Goal: Information Seeking & Learning: Learn about a topic

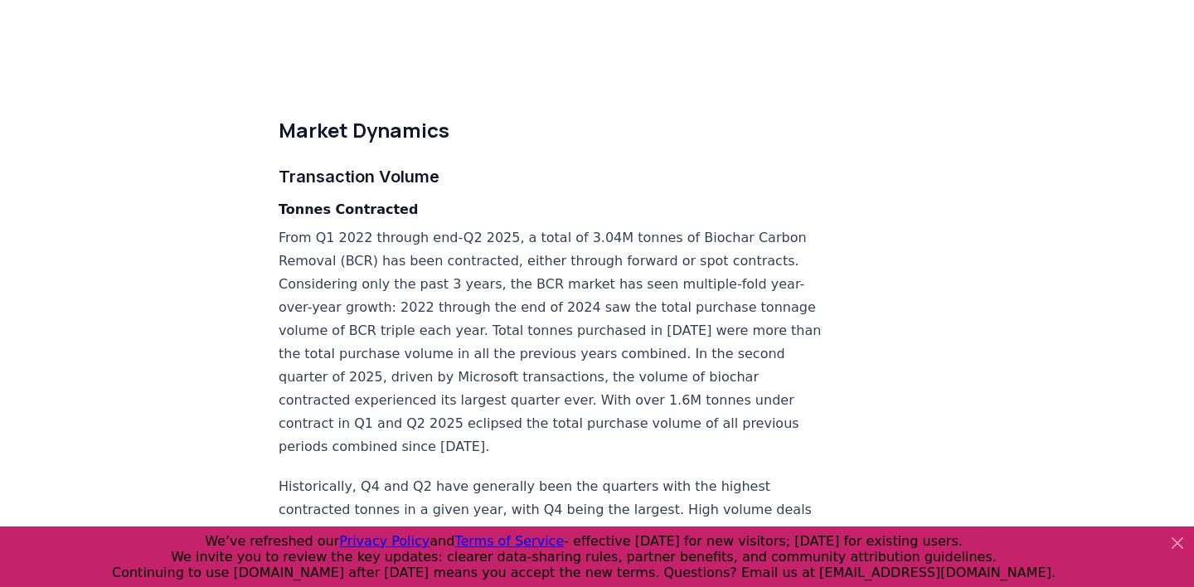
scroll to position [4273, 0]
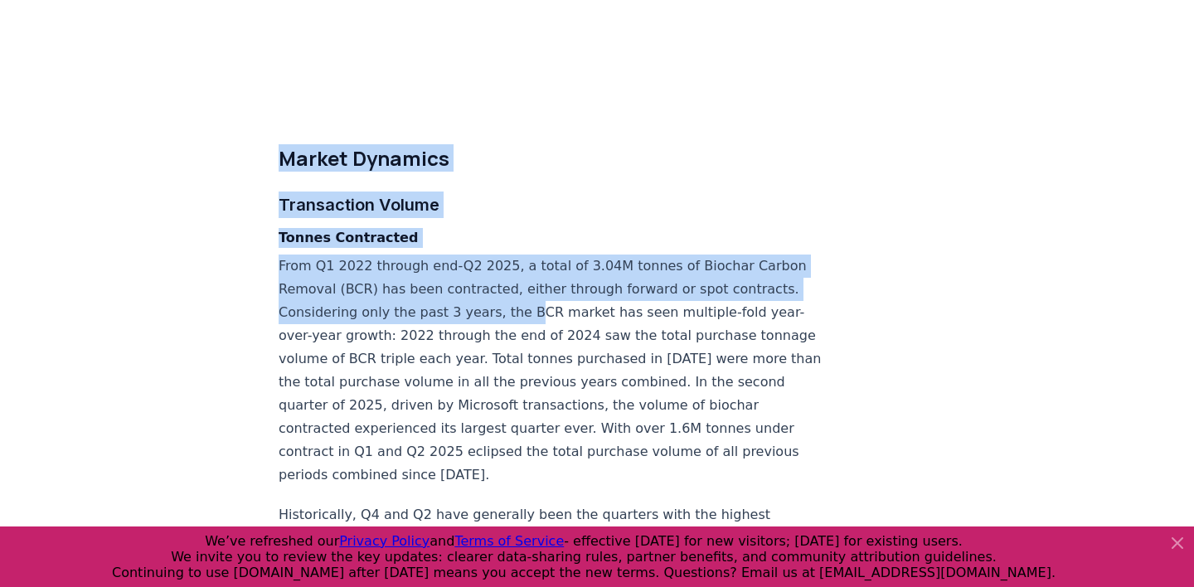
drag, startPoint x: 277, startPoint y: 67, endPoint x: 534, endPoint y: 236, distance: 307.8
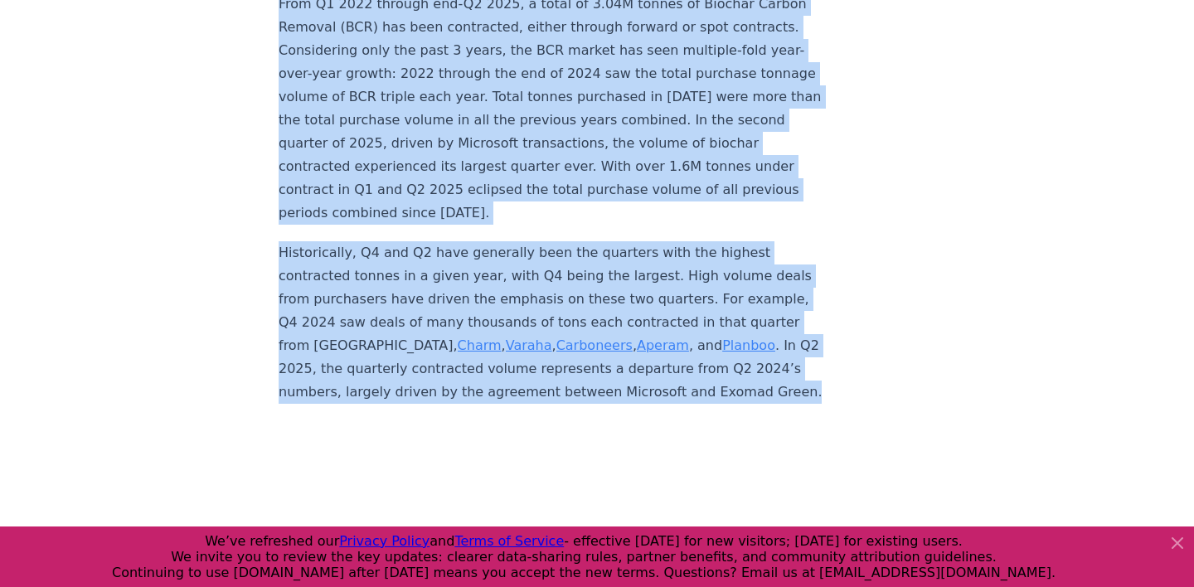
click at [532, 284] on p "Historically, Q4 and Q2 have generally been the quarters with the highest contr…" at bounding box center [553, 322] width 549 height 163
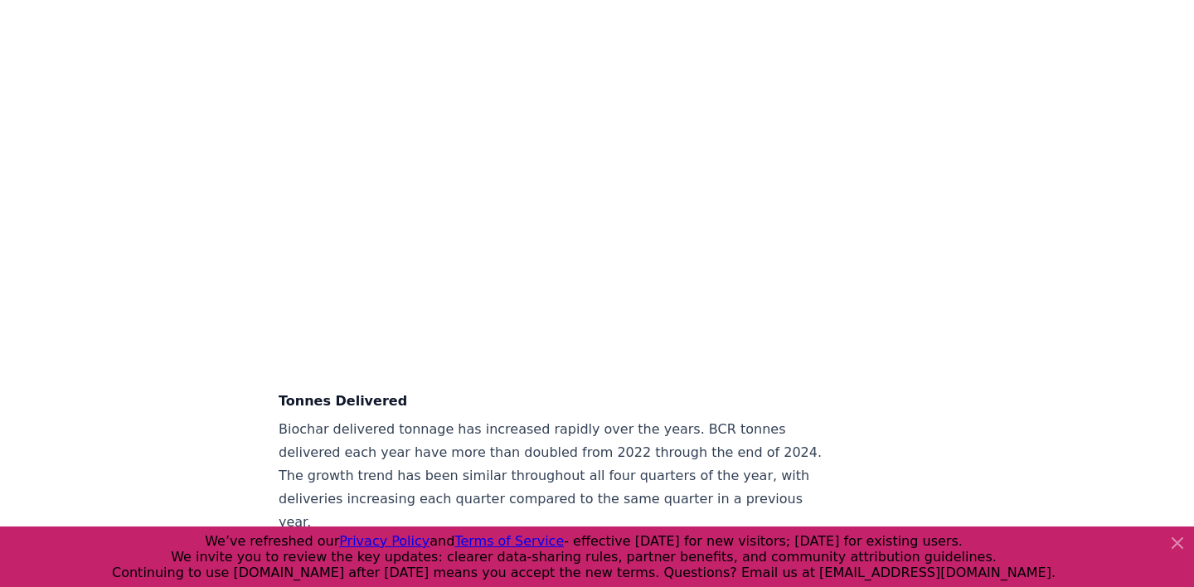
copy div "Market Dynamics Transaction Volume Tonnes Contracted From Q1 2022 through end-Q…"
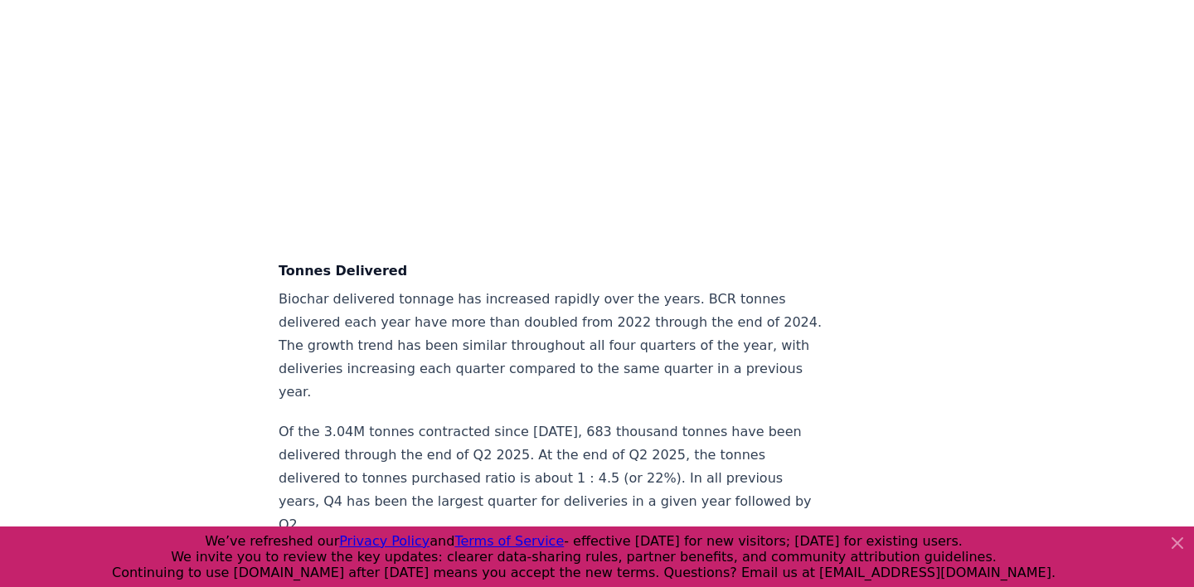
scroll to position [5113, 0]
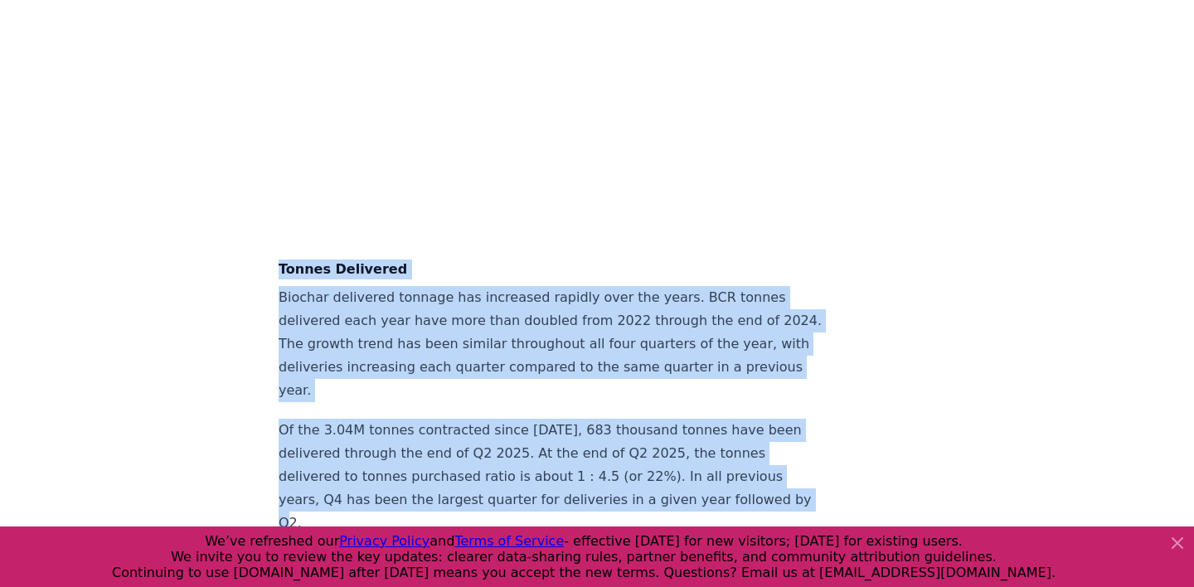
drag, startPoint x: 596, startPoint y: 363, endPoint x: 273, endPoint y: 156, distance: 383.5
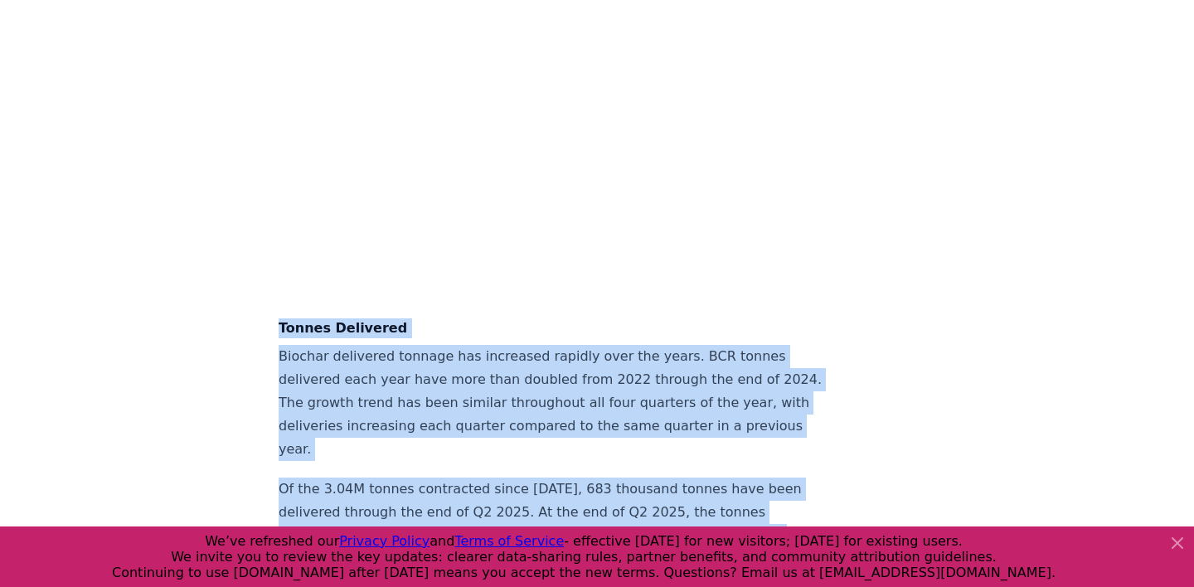
scroll to position [5061, 0]
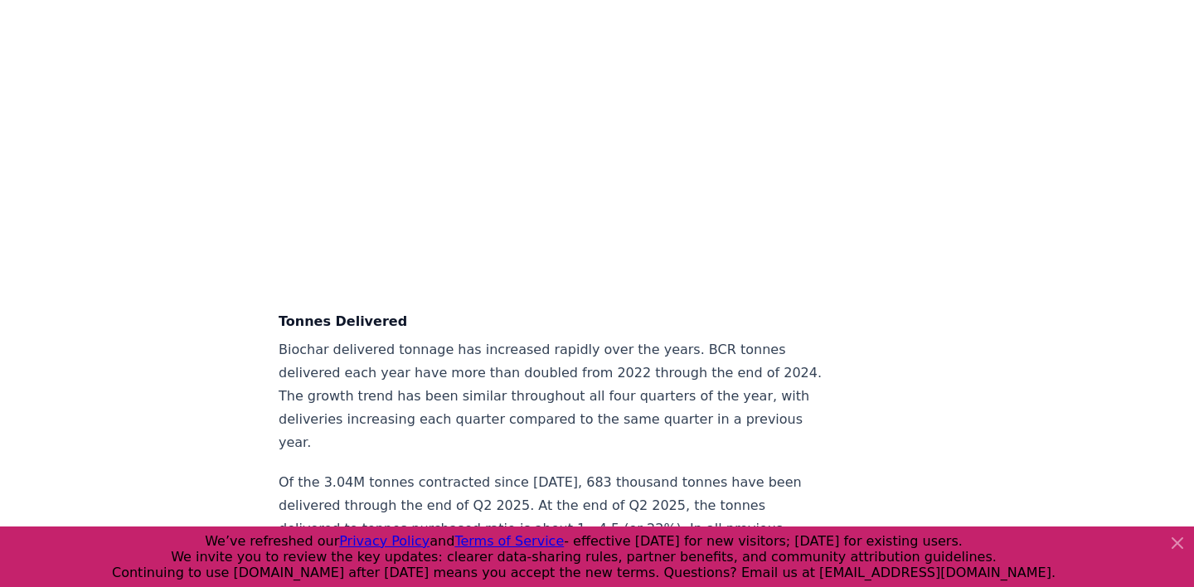
click at [456, 338] on p "Biochar delivered tonnage has increased rapidly over the years. BCR tonnes deli…" at bounding box center [553, 396] width 549 height 116
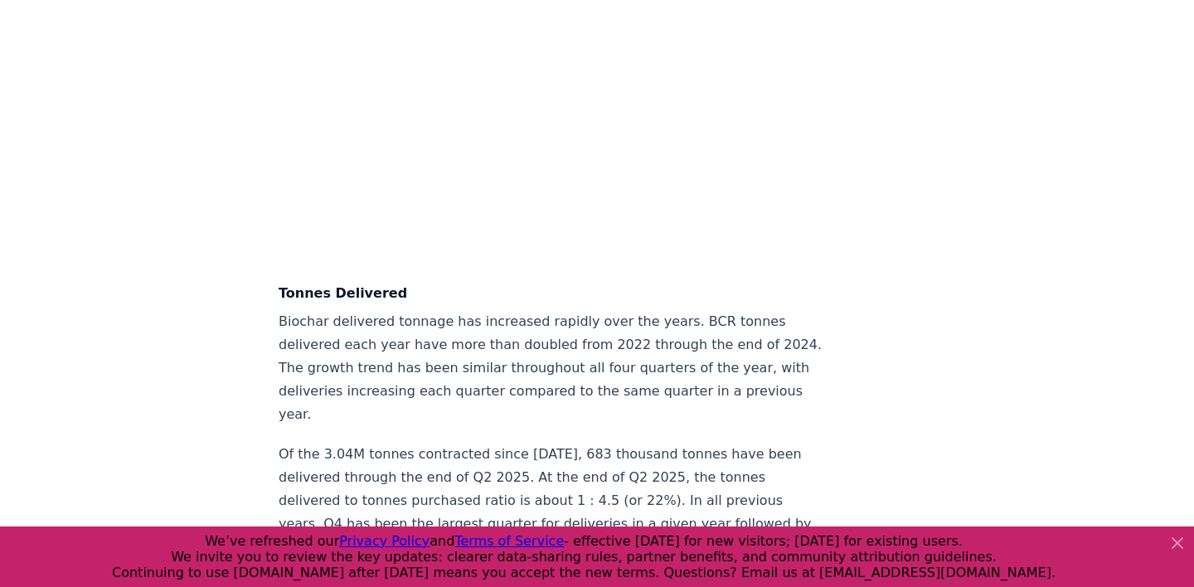
scroll to position [5125, 0]
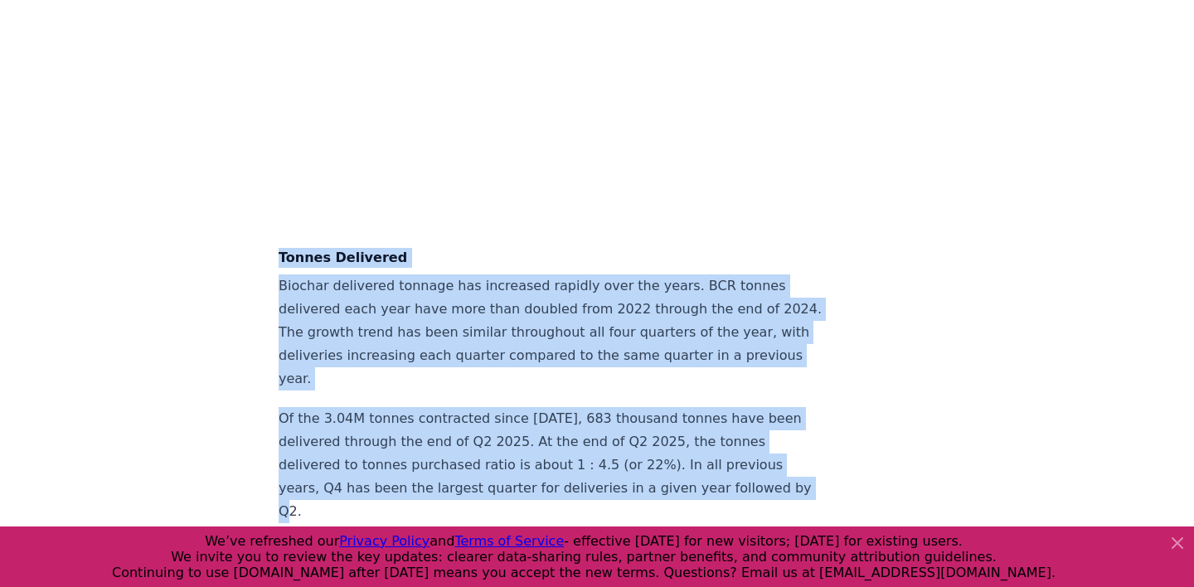
drag, startPoint x: 607, startPoint y: 348, endPoint x: 231, endPoint y: 139, distance: 430.7
copy div "Tonnes Delivered Biochar delivered tonnage has increased rapidly over the years…"
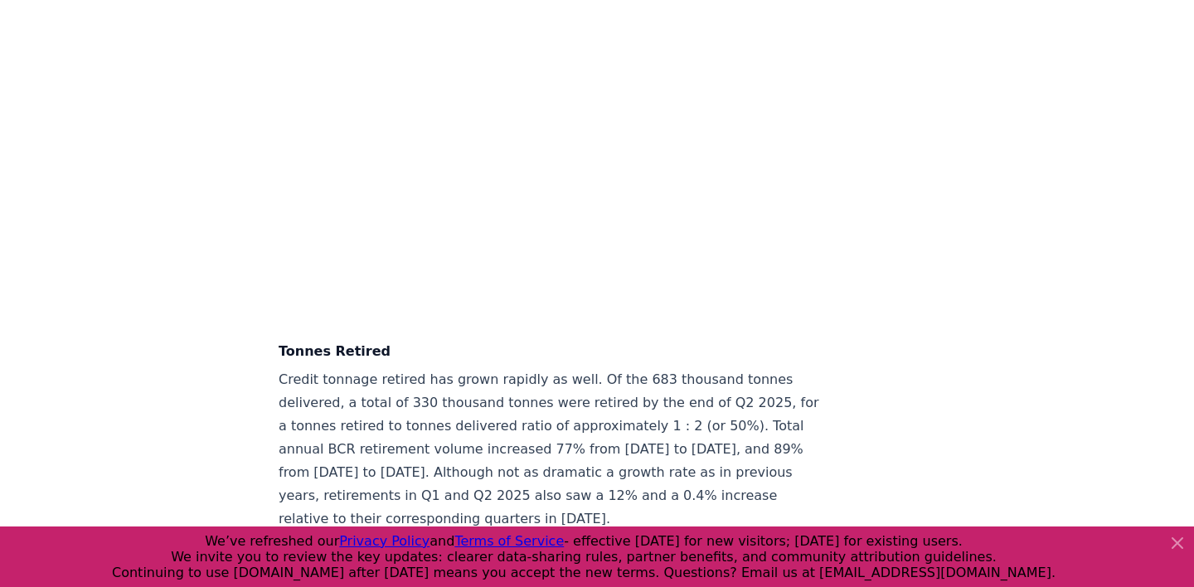
scroll to position [5761, 0]
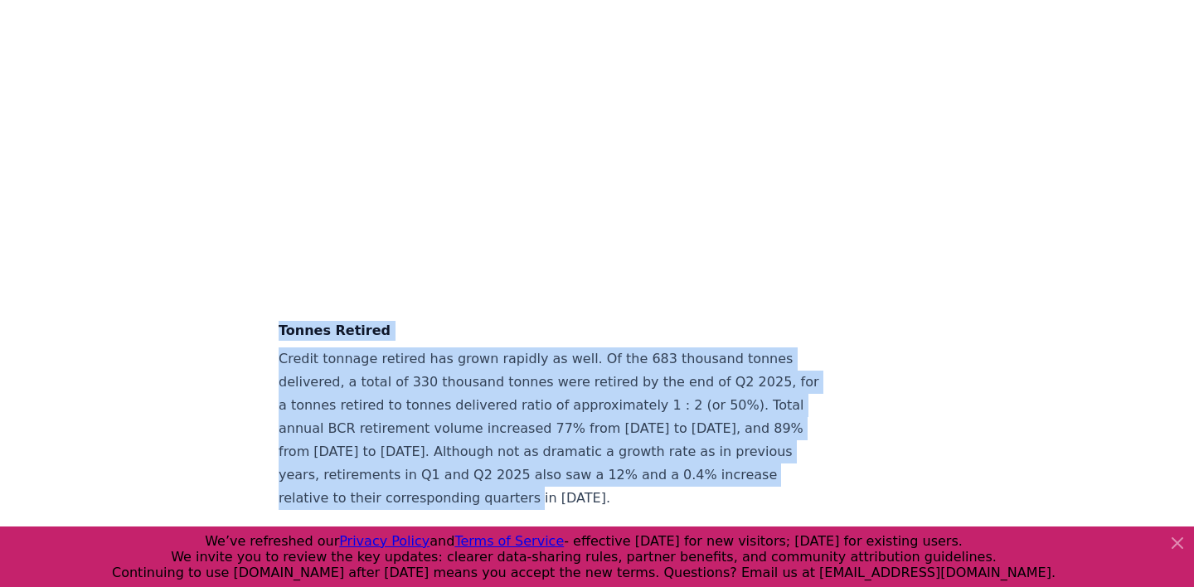
drag, startPoint x: 753, startPoint y: 314, endPoint x: 259, endPoint y: 176, distance: 513.1
click at [259, 176] on div "[DATE] Biochar Carbon Removal Market Snapshot | 2025 Highlights A total of 3.04…" at bounding box center [597, 122] width 1161 height 11646
copy div "Tonnes Retired Credit tonnage retired has grown rapidly as well. Of the 683 tho…"
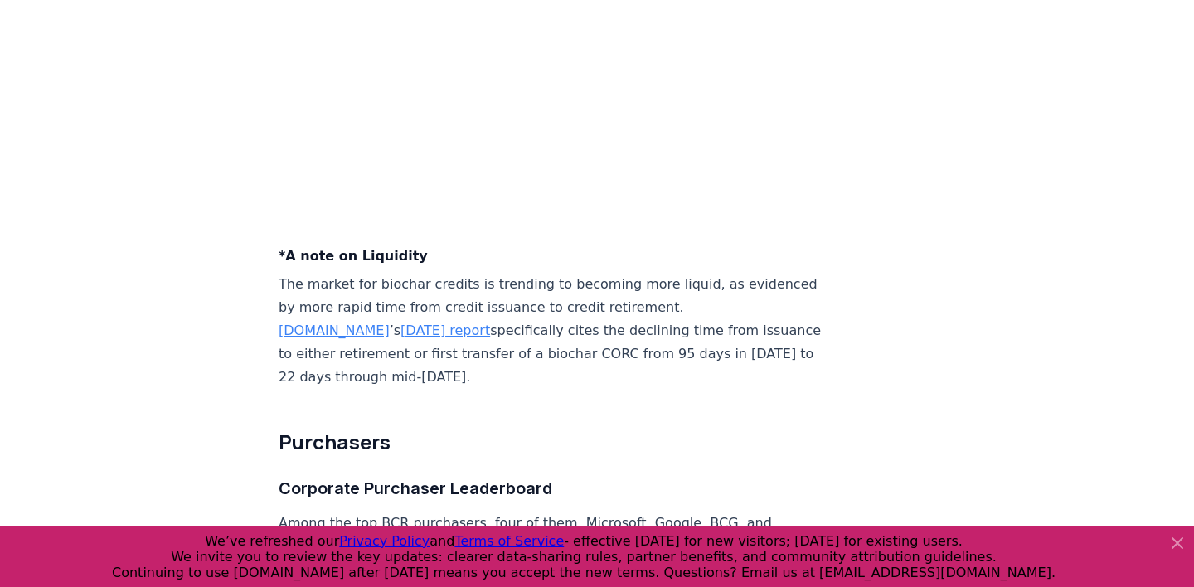
scroll to position [6460, 0]
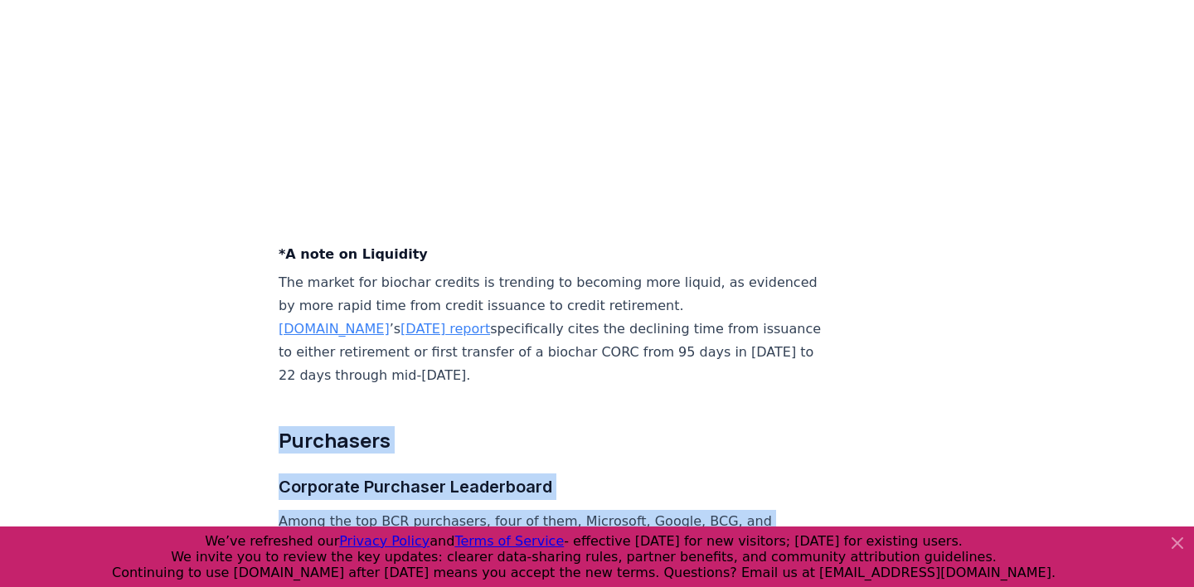
drag, startPoint x: 279, startPoint y: 239, endPoint x: 536, endPoint y: 407, distance: 307.3
copy div "Purchasers Corporate Purchaser Leaderboard Among the top BCR purchasers, four o…"
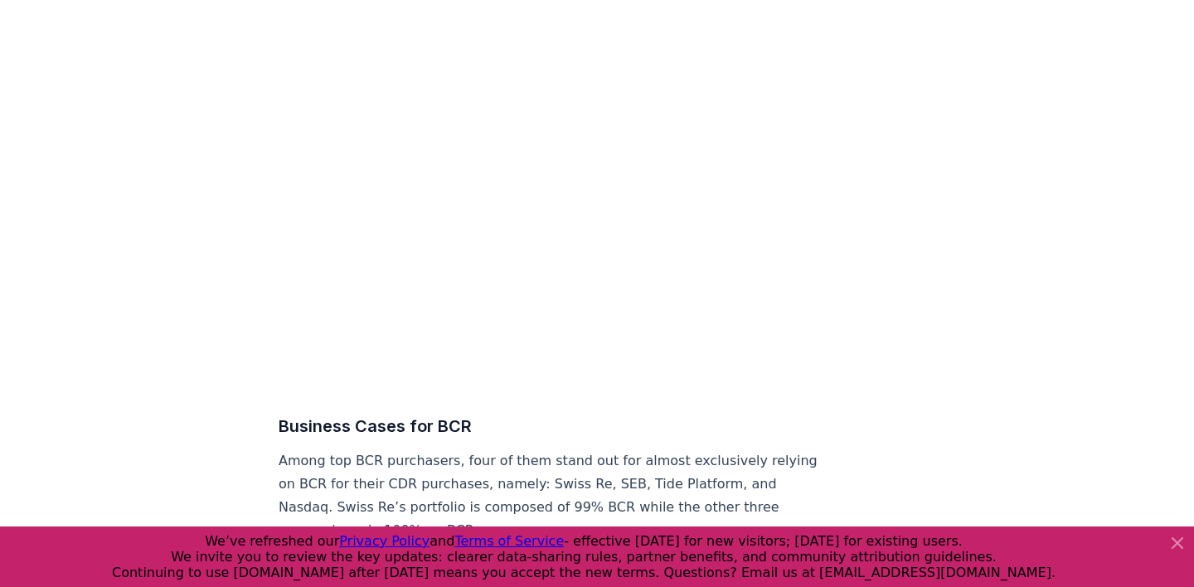
scroll to position [7115, 0]
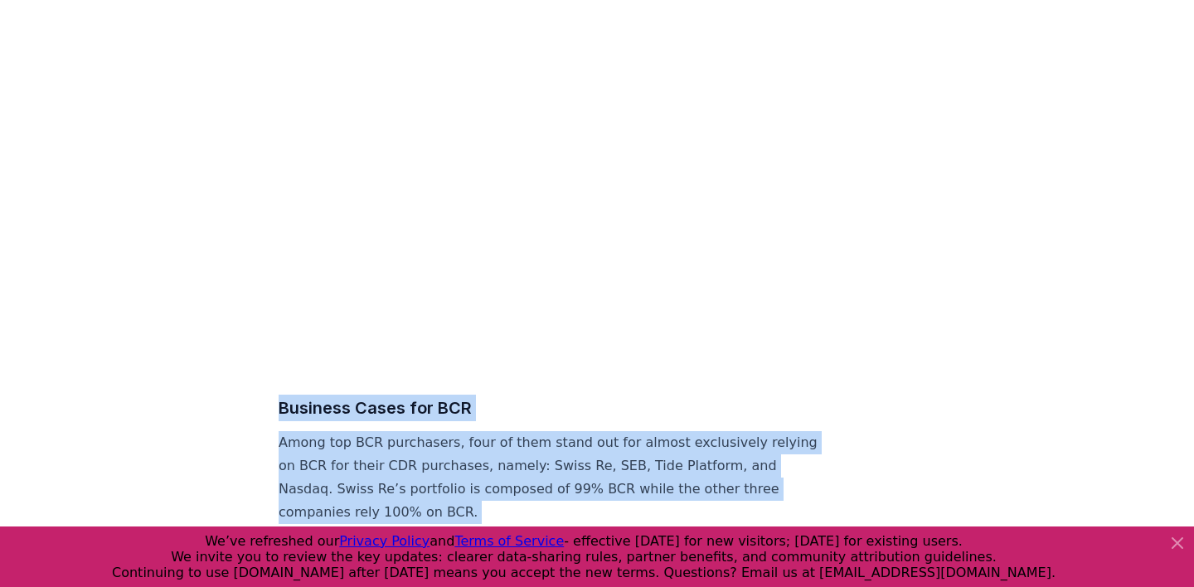
drag, startPoint x: 275, startPoint y: 200, endPoint x: 567, endPoint y: 332, distance: 321.1
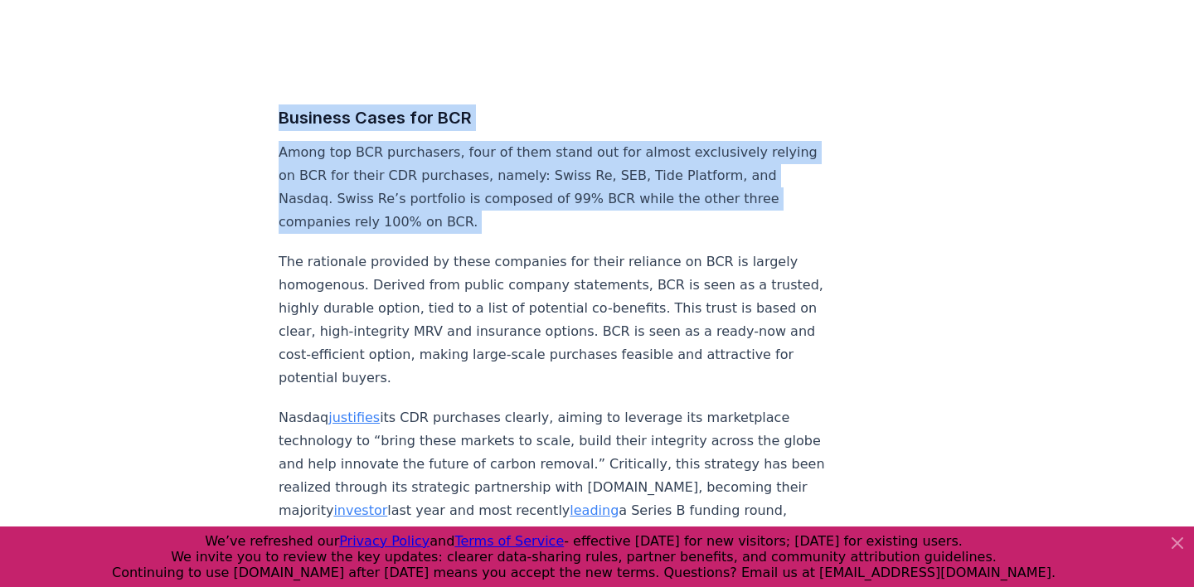
scroll to position [7430, 0]
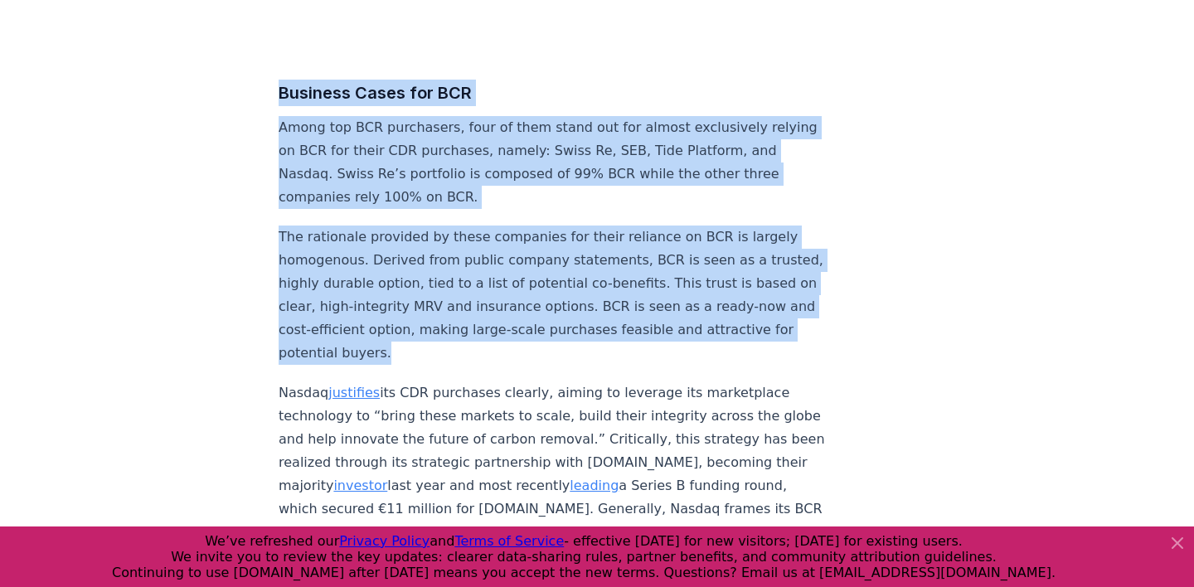
click at [543, 226] on p "The rationale provided by these companies for their reliance on BCR is largely …" at bounding box center [553, 295] width 549 height 139
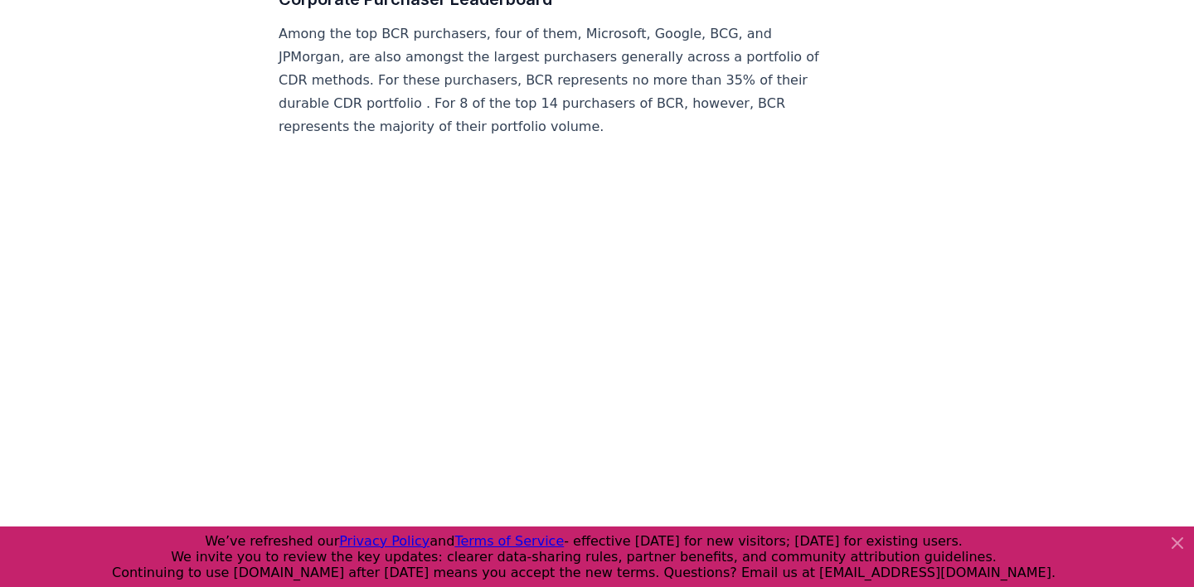
scroll to position [6977, 0]
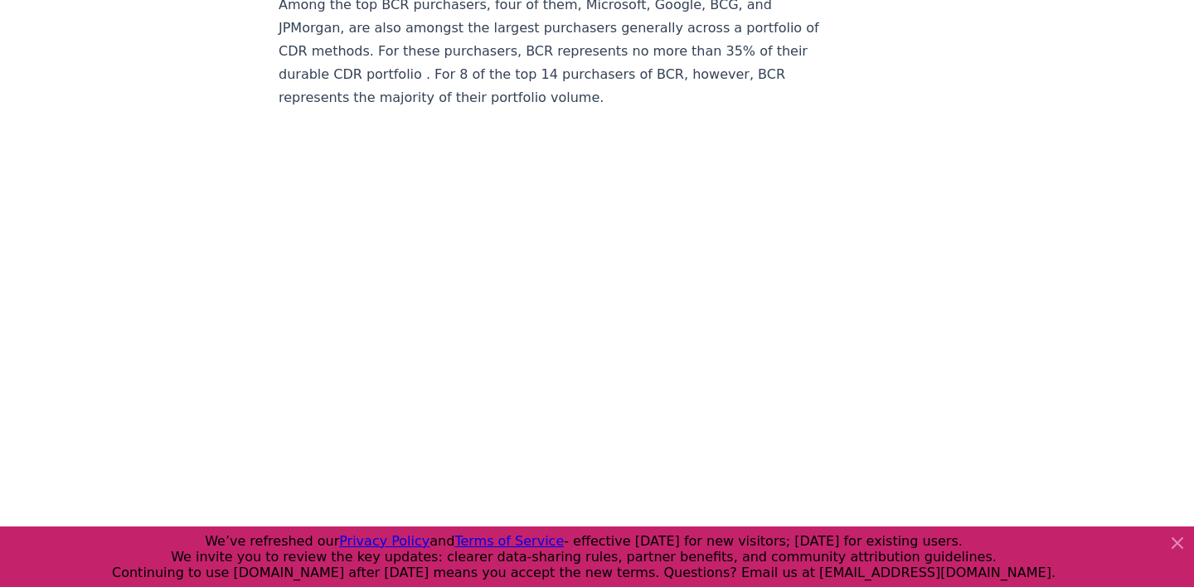
copy div "Business Cases for BCR Among top BCR purchasers, four of them stand out for alm…"
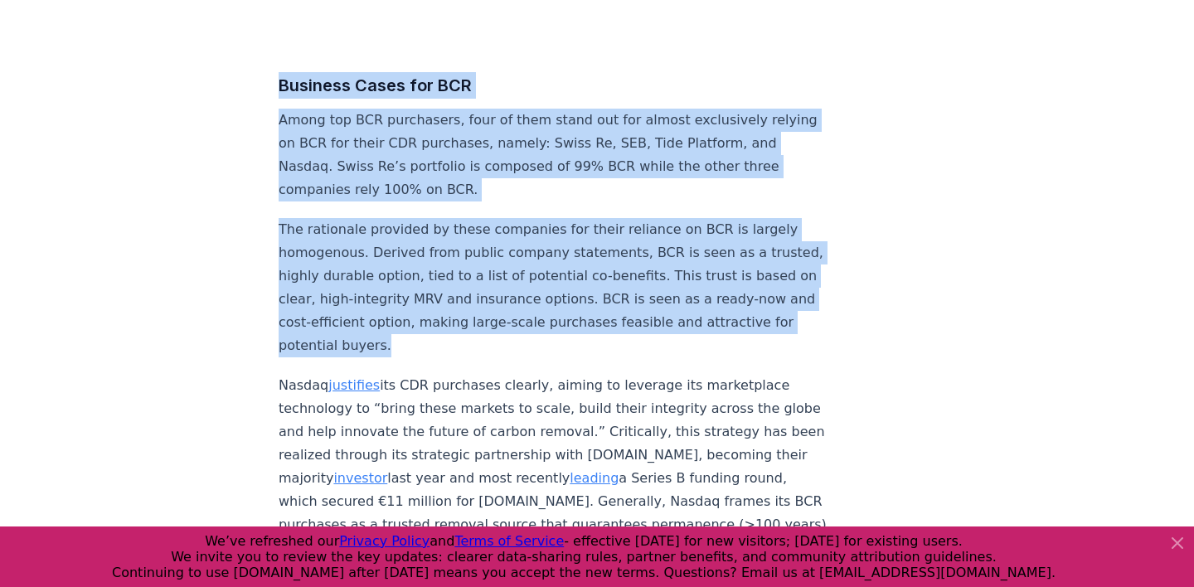
scroll to position [7468, 0]
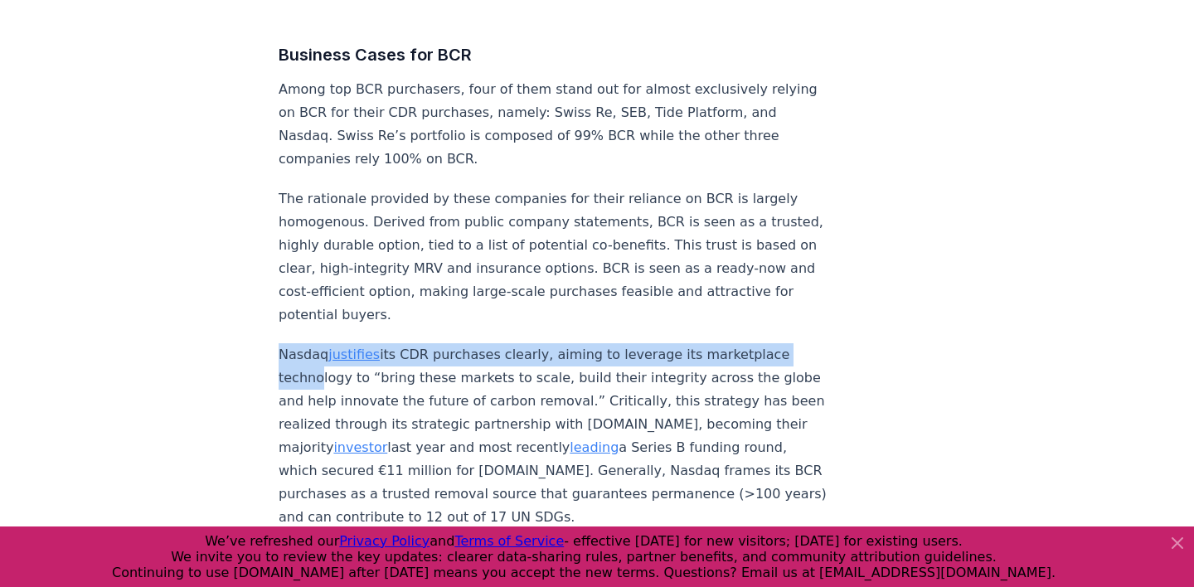
drag, startPoint x: 282, startPoint y: 152, endPoint x: 345, endPoint y: 183, distance: 70.5
click at [338, 343] on p "Nasdaq justifies its CDR purchases clearly, aiming to leverage its marketplace …" at bounding box center [553, 436] width 549 height 186
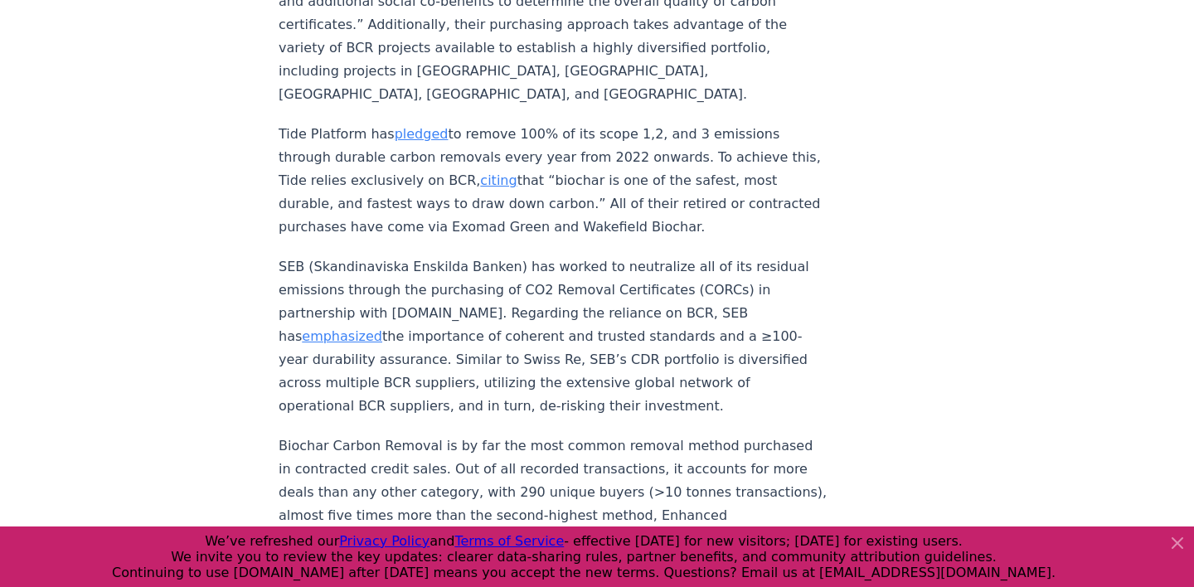
scroll to position [8098, 0]
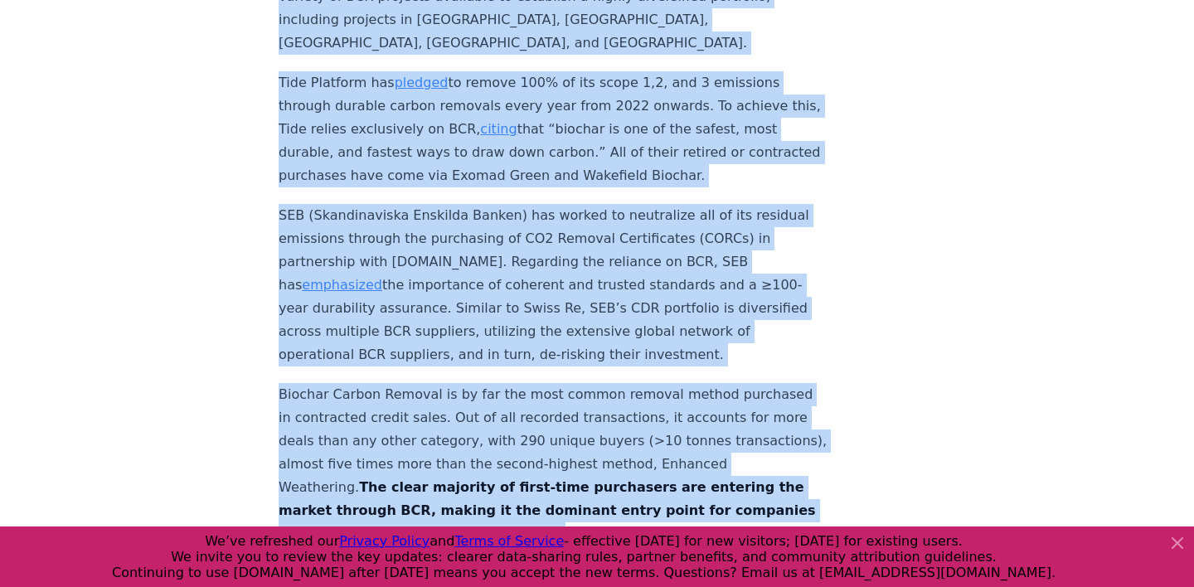
click at [790, 383] on p "Biochar Carbon Removal is by far the most common removal method purchased in co…" at bounding box center [553, 464] width 549 height 163
copy div "Loremi dolorsita con ADI elitseddo eiusmod, tempor in utlabore etd magnaaliqua …"
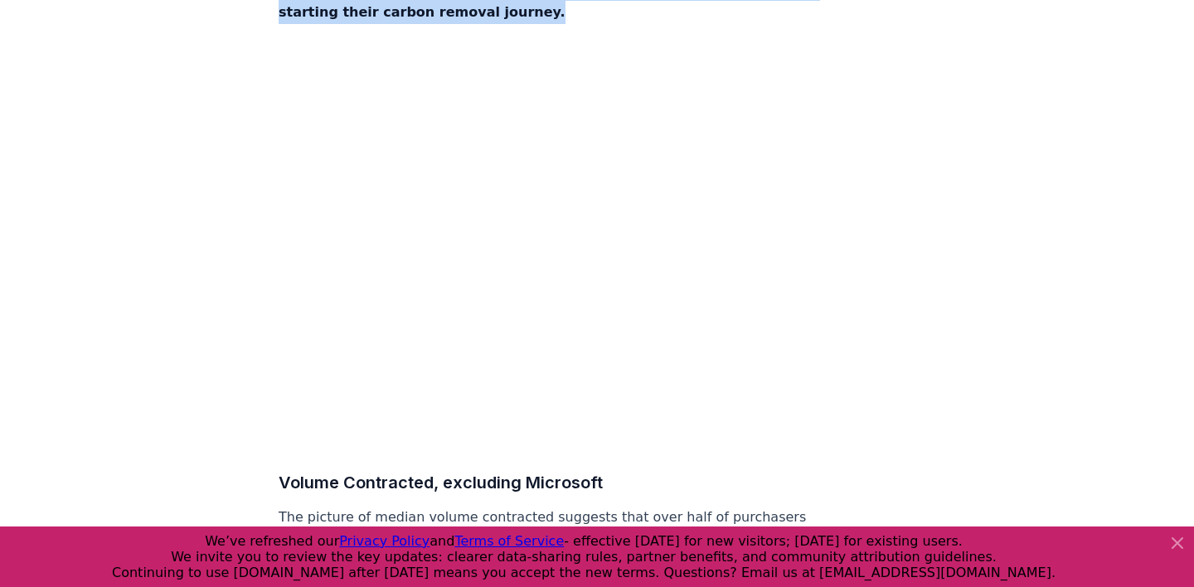
scroll to position [8639, 0]
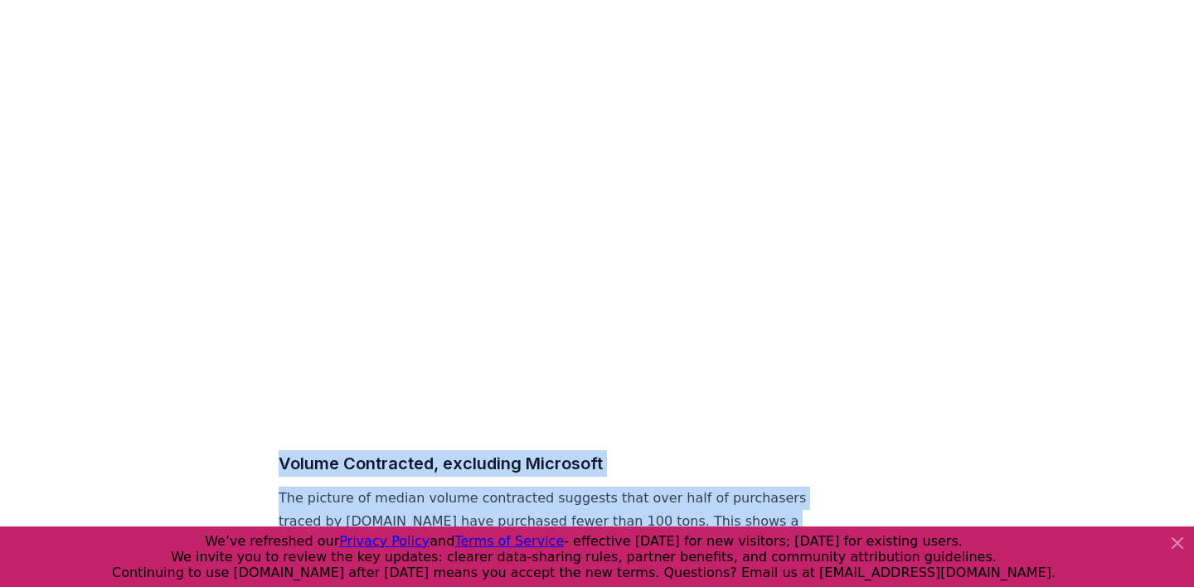
drag, startPoint x: 280, startPoint y: 192, endPoint x: 419, endPoint y: 450, distance: 292.8
copy div "Volume Contracted, excluding Microsoft The picture of median volume contracted …"
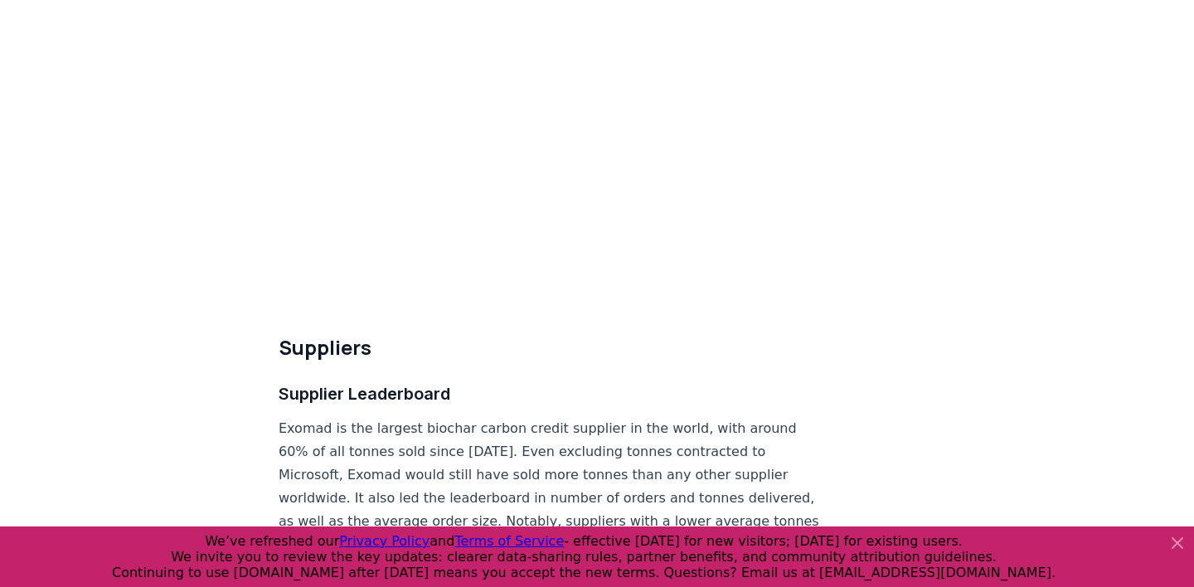
scroll to position [9515, 0]
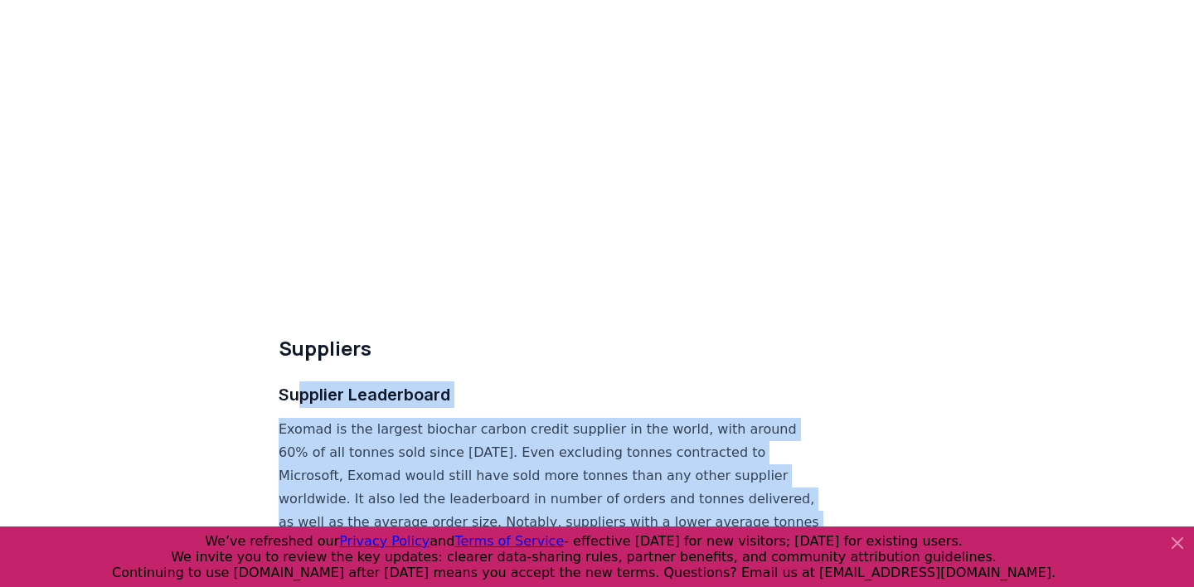
drag, startPoint x: 519, startPoint y: 317, endPoint x: 293, endPoint y: 104, distance: 311.0
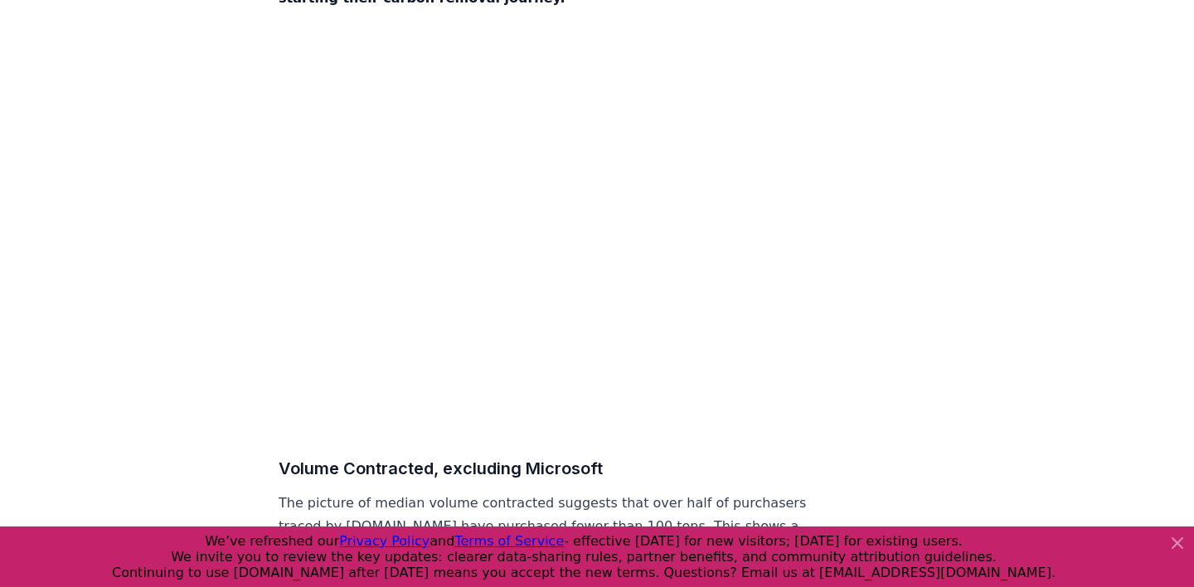
scroll to position [8614, 0]
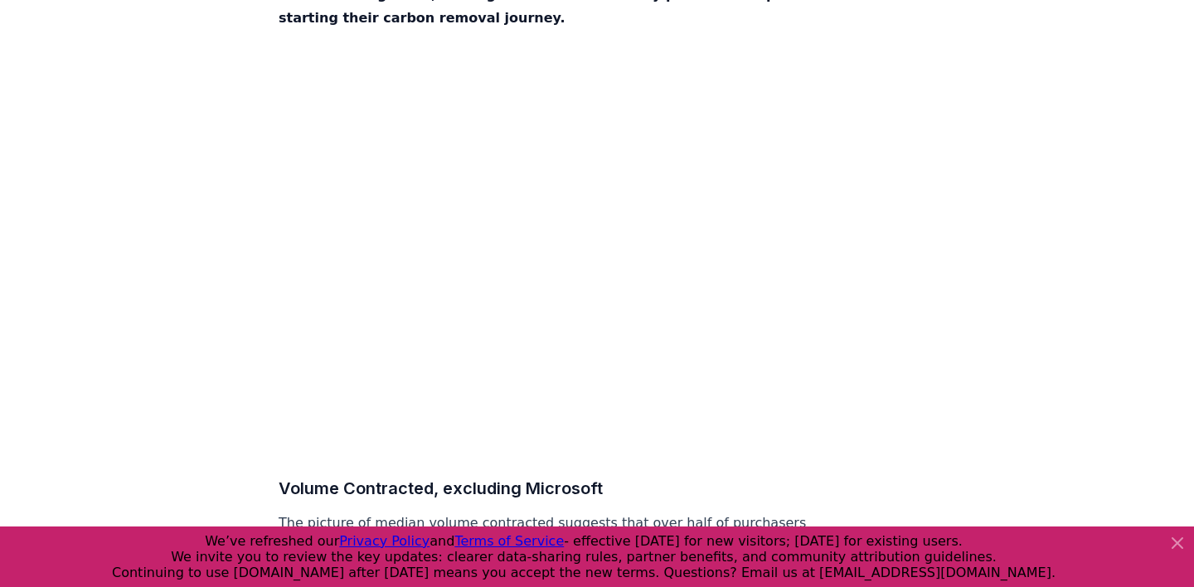
copy div "Suppliers Supplier Leaderboard Exomad is the largest biochar carbon credit supp…"
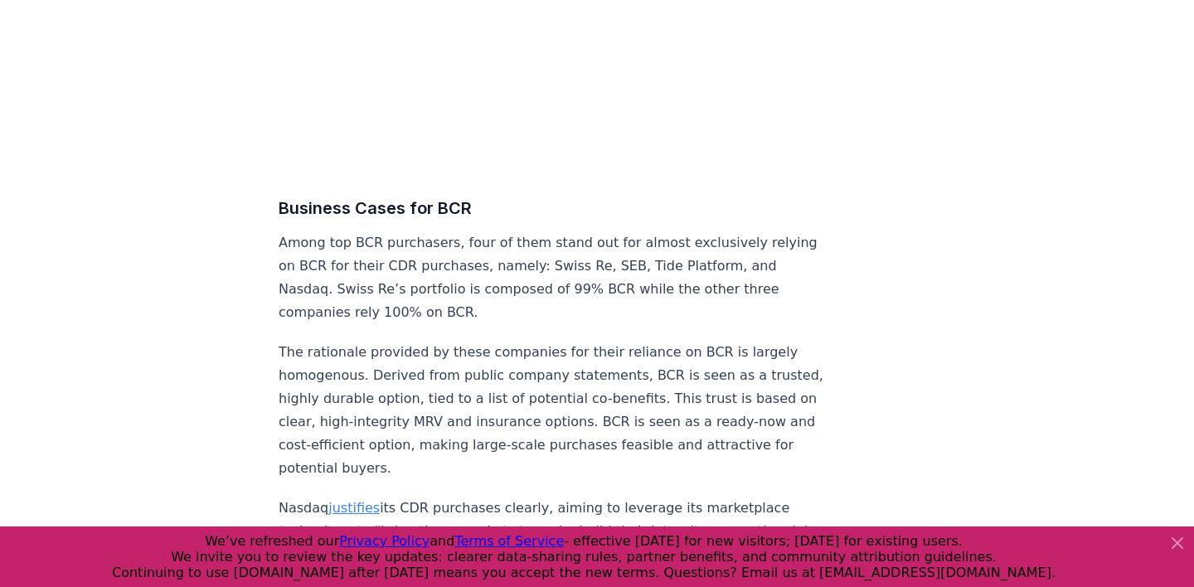
scroll to position [7314, 0]
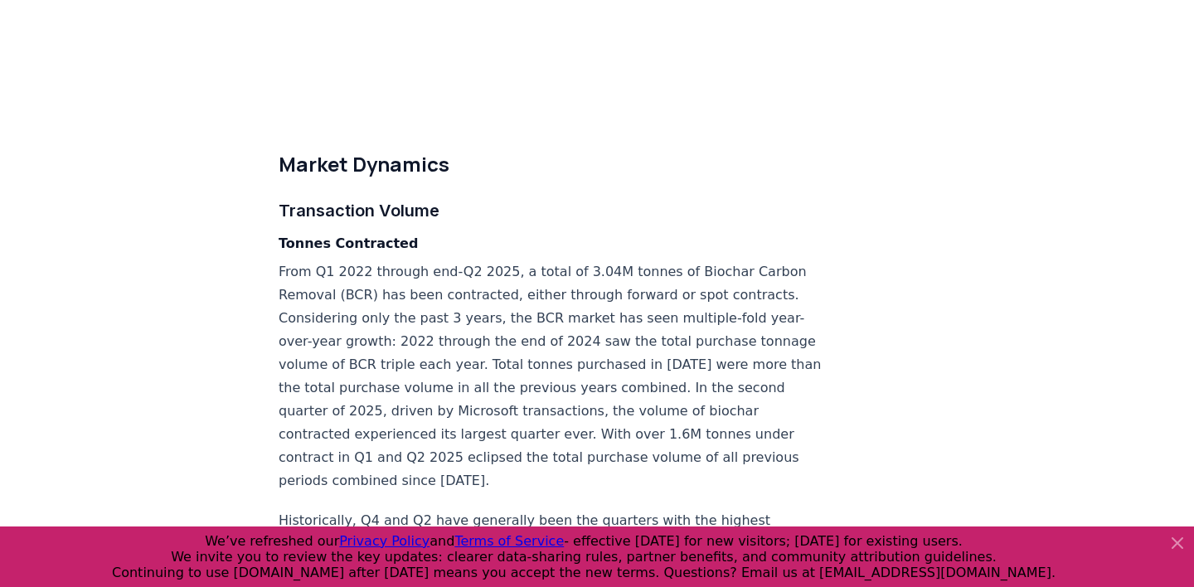
scroll to position [4024, 0]
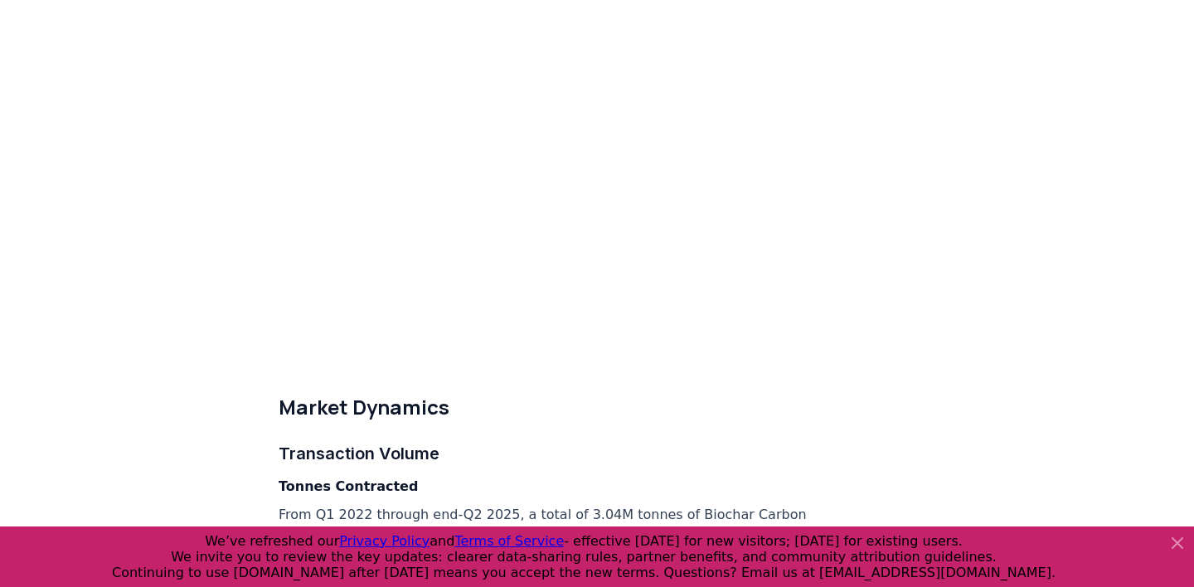
click at [566, 440] on h3 "Transaction Volume" at bounding box center [553, 453] width 549 height 27
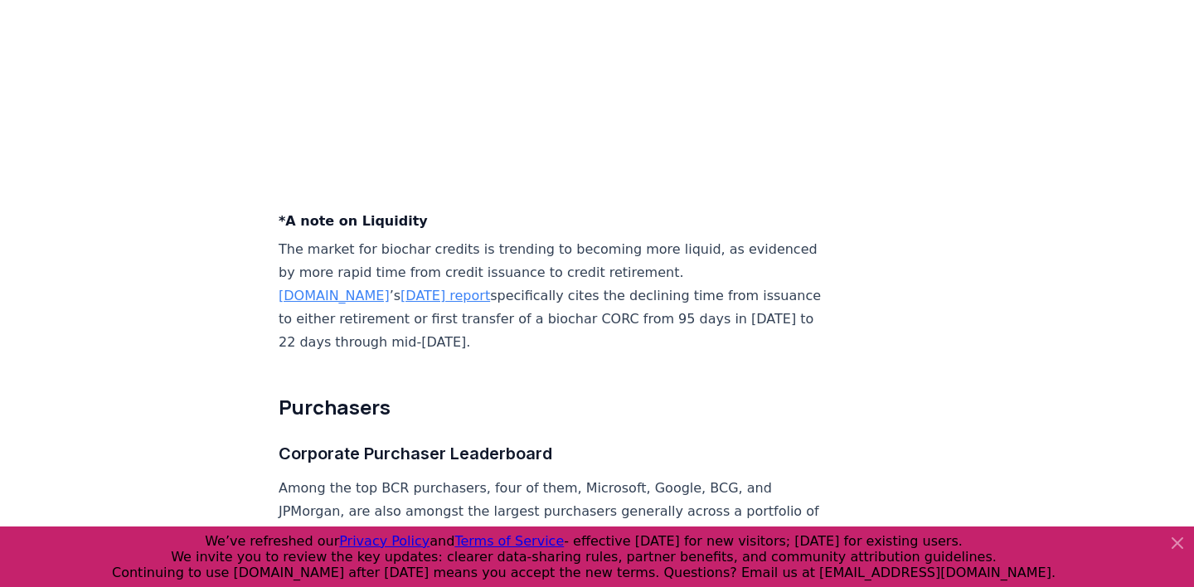
scroll to position [6576, 0]
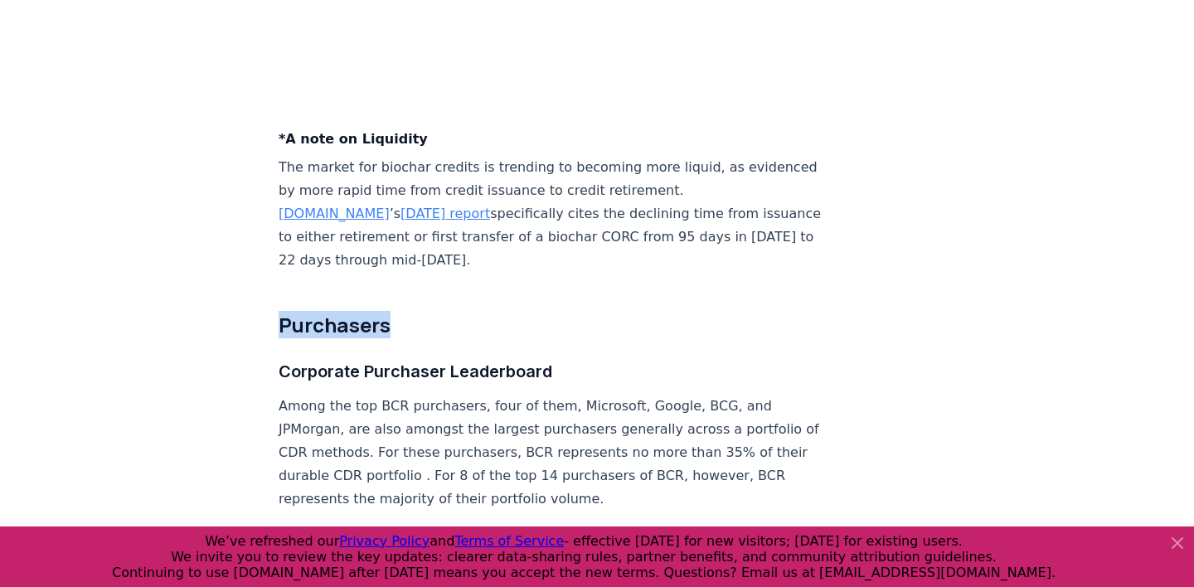
drag, startPoint x: 399, startPoint y: 134, endPoint x: 260, endPoint y: 127, distance: 139.5
copy h2 "Purchasers"
click at [516, 358] on h3 "Corporate Purchaser Leaderboard" at bounding box center [553, 371] width 549 height 27
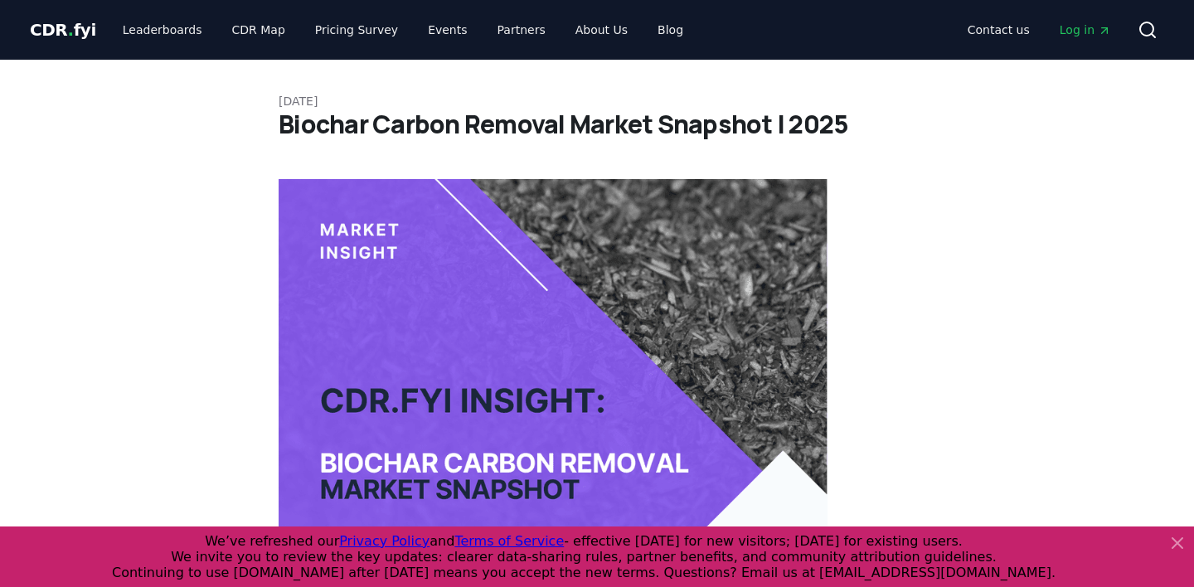
scroll to position [0, 0]
